Goal: Information Seeking & Learning: Learn about a topic

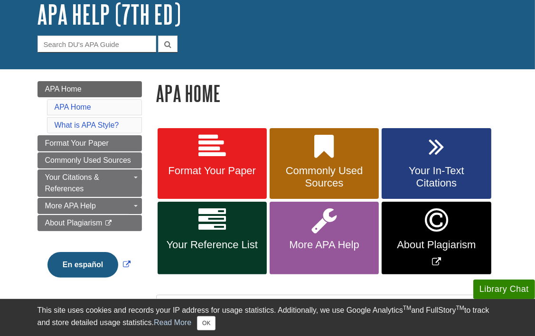
scroll to position [62, 0]
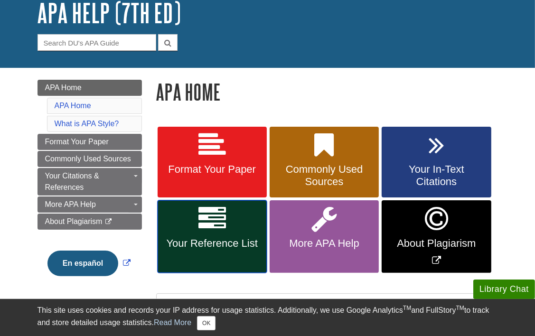
click at [206, 243] on span "Your Reference List" at bounding box center [212, 243] width 95 height 12
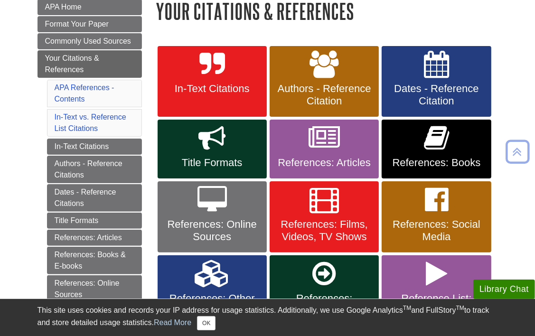
scroll to position [154, 0]
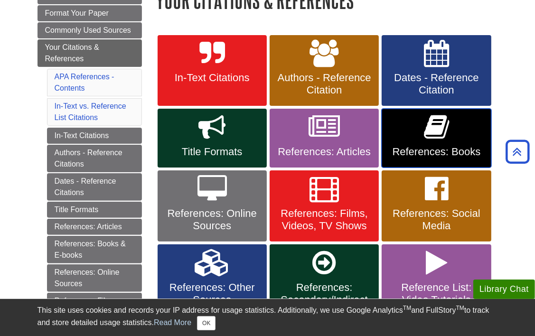
click at [444, 149] on span "References: Books" at bounding box center [436, 152] width 95 height 12
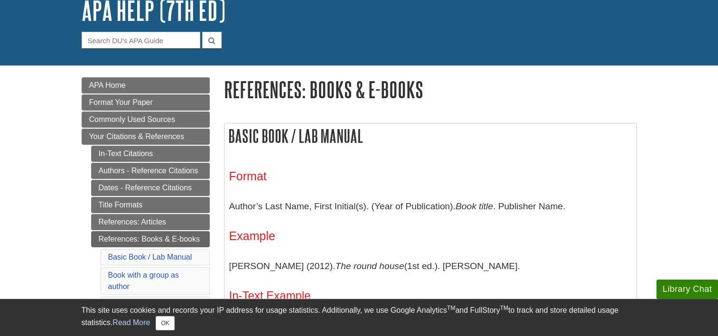
scroll to position [93, 0]
